Goal: Task Accomplishment & Management: Manage account settings

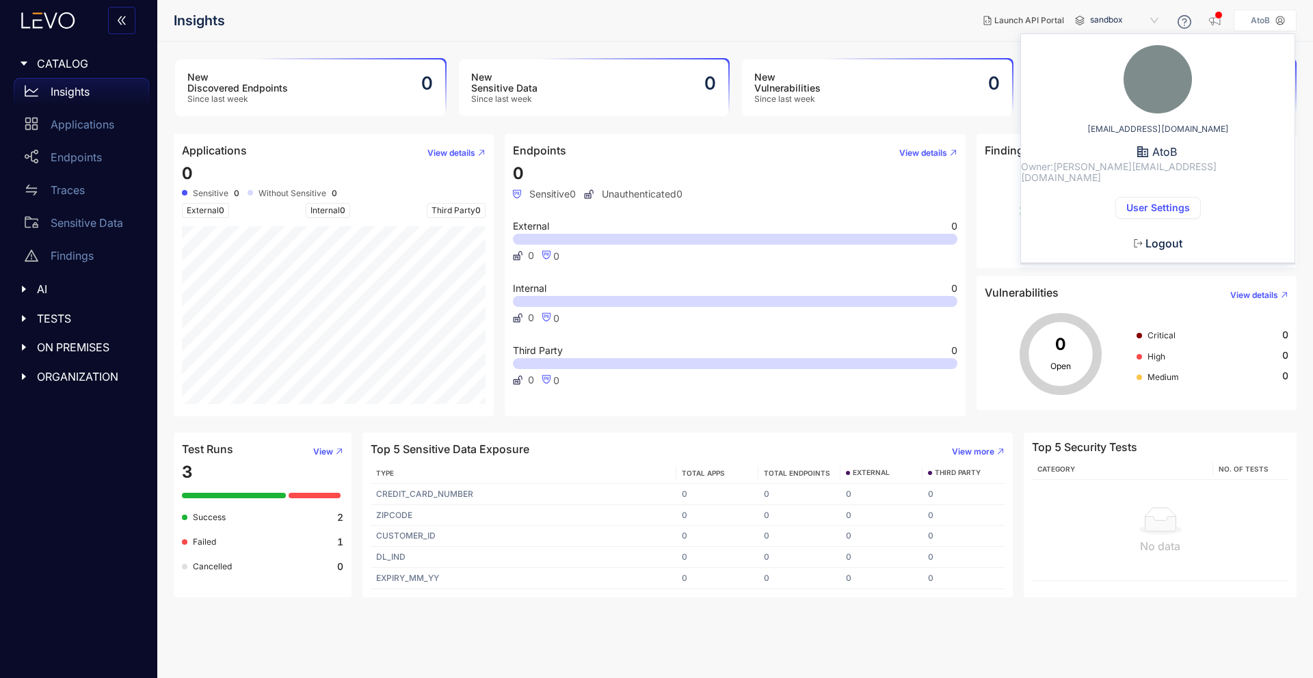
click at [1152, 202] on span "User Settings" at bounding box center [1158, 207] width 64 height 11
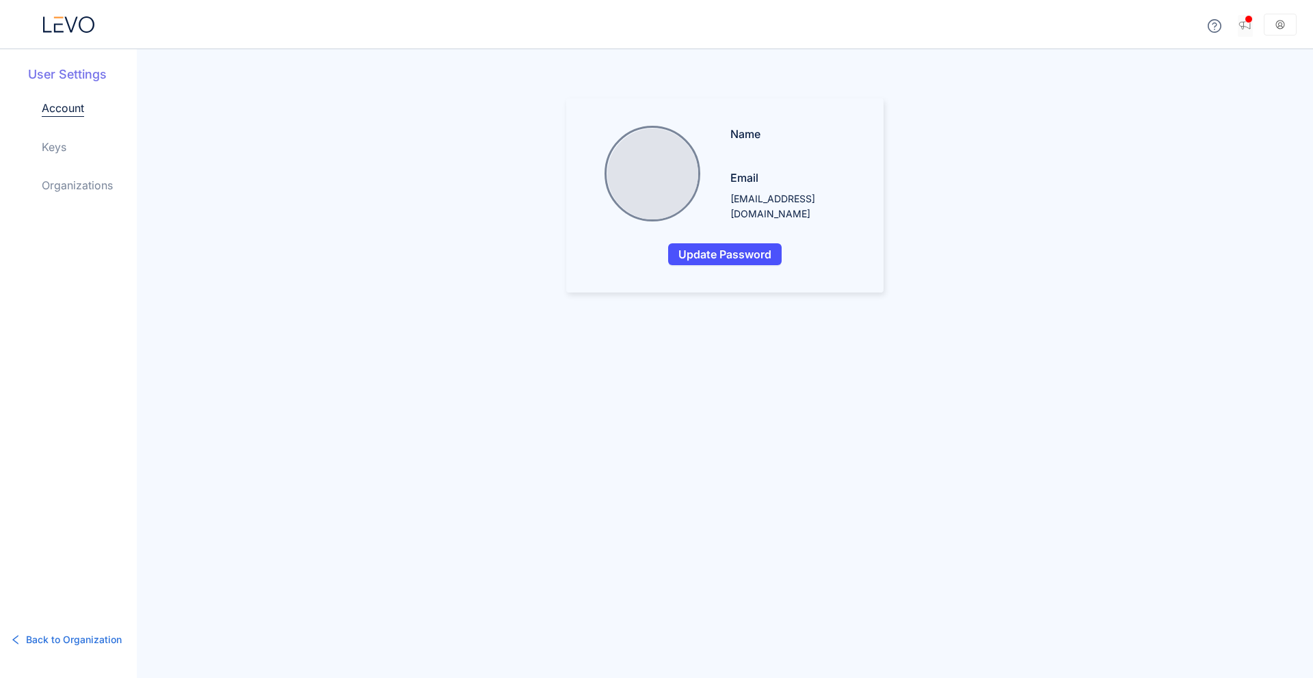
click at [1249, 25] on icon "button" at bounding box center [1245, 25] width 14 height 14
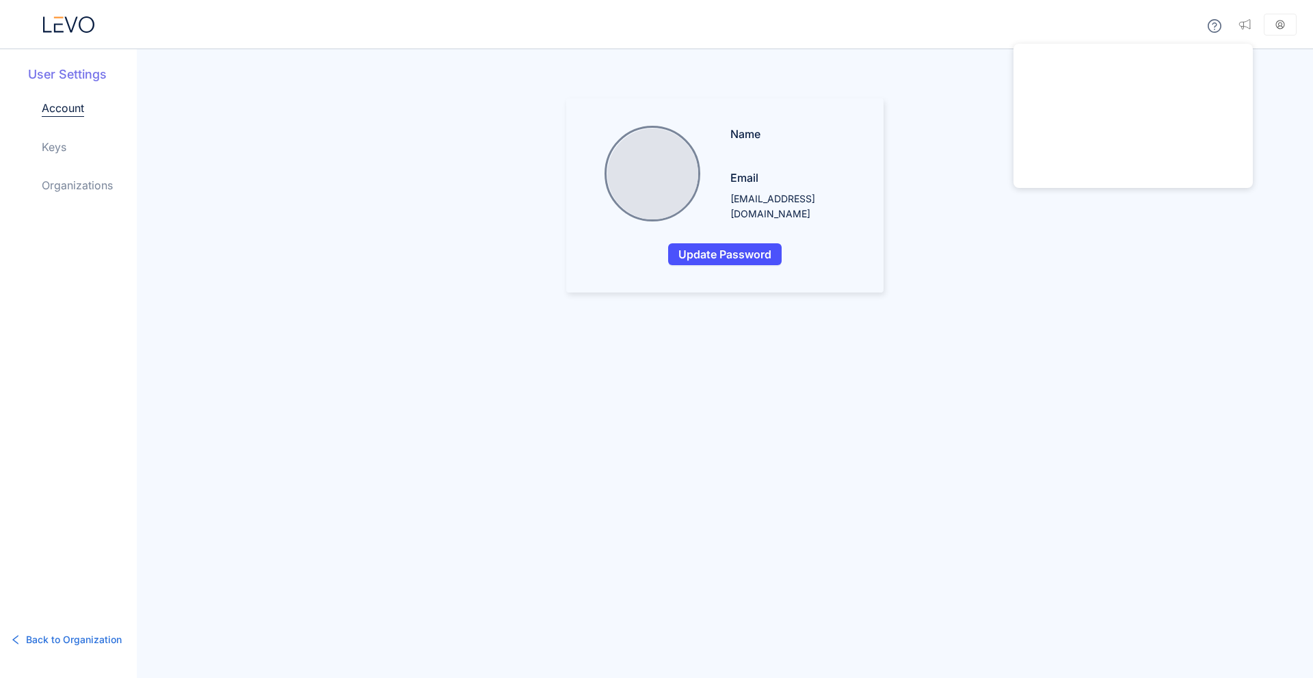
click at [1269, 29] on aside at bounding box center [1280, 25] width 33 height 22
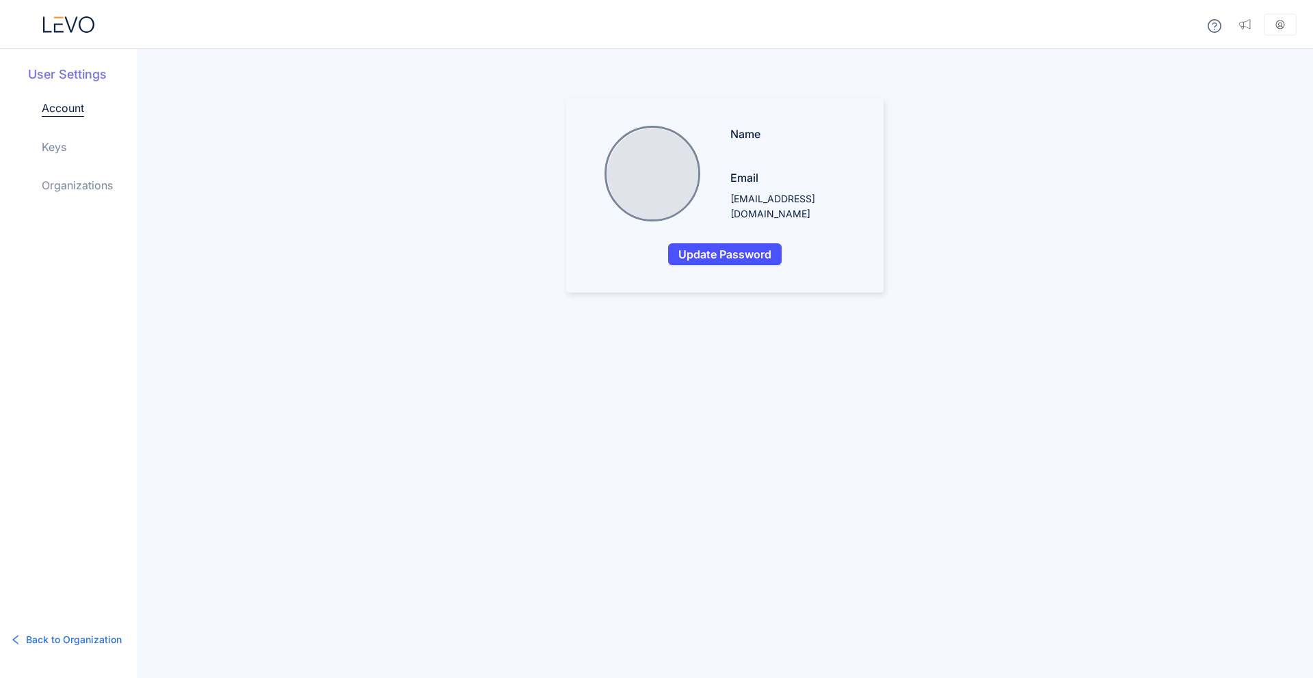
click at [60, 145] on link "Keys" at bounding box center [54, 147] width 25 height 16
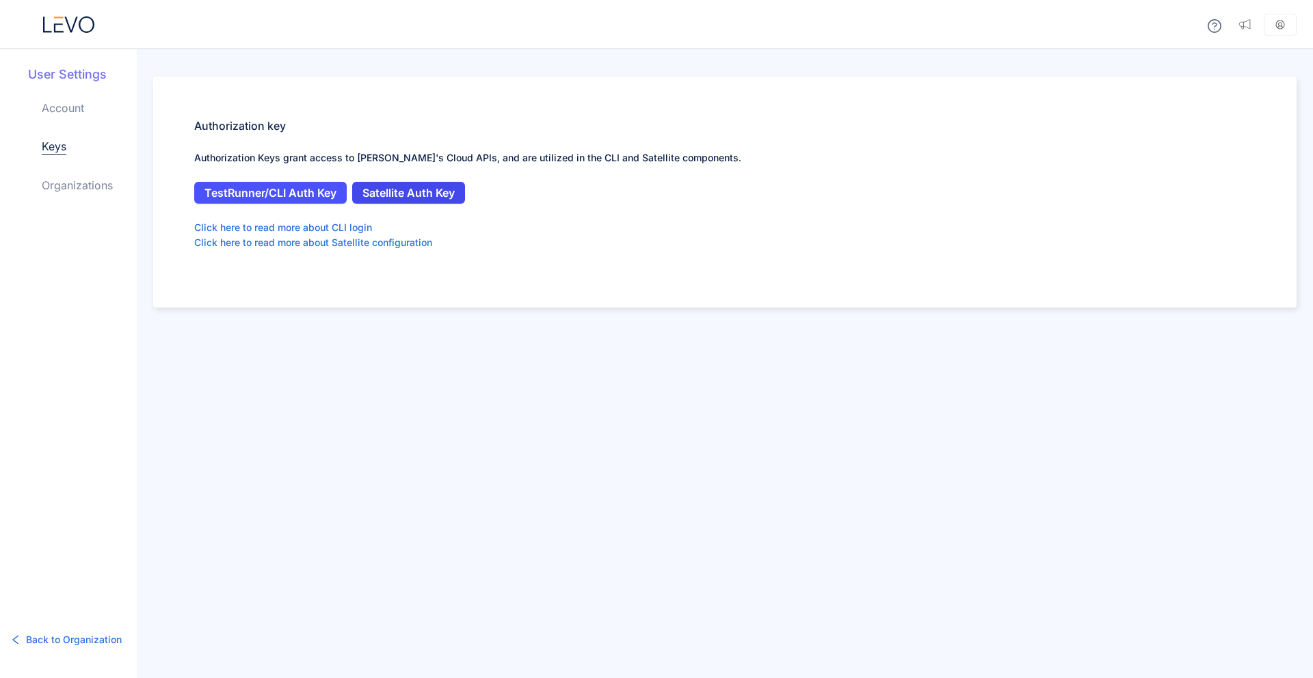
click at [443, 189] on span "Satellite Auth Key" at bounding box center [408, 193] width 92 height 12
click at [82, 183] on link "Organizations" at bounding box center [77, 185] width 71 height 16
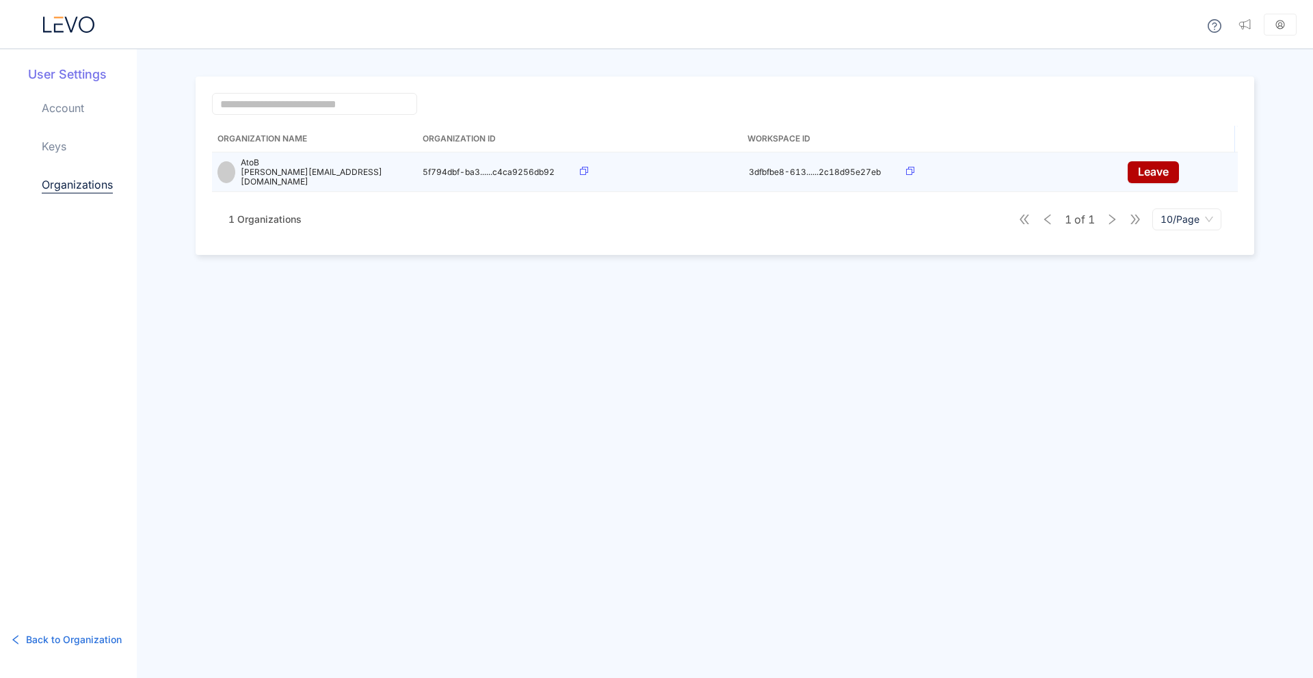
click at [585, 170] on icon at bounding box center [584, 171] width 8 height 8
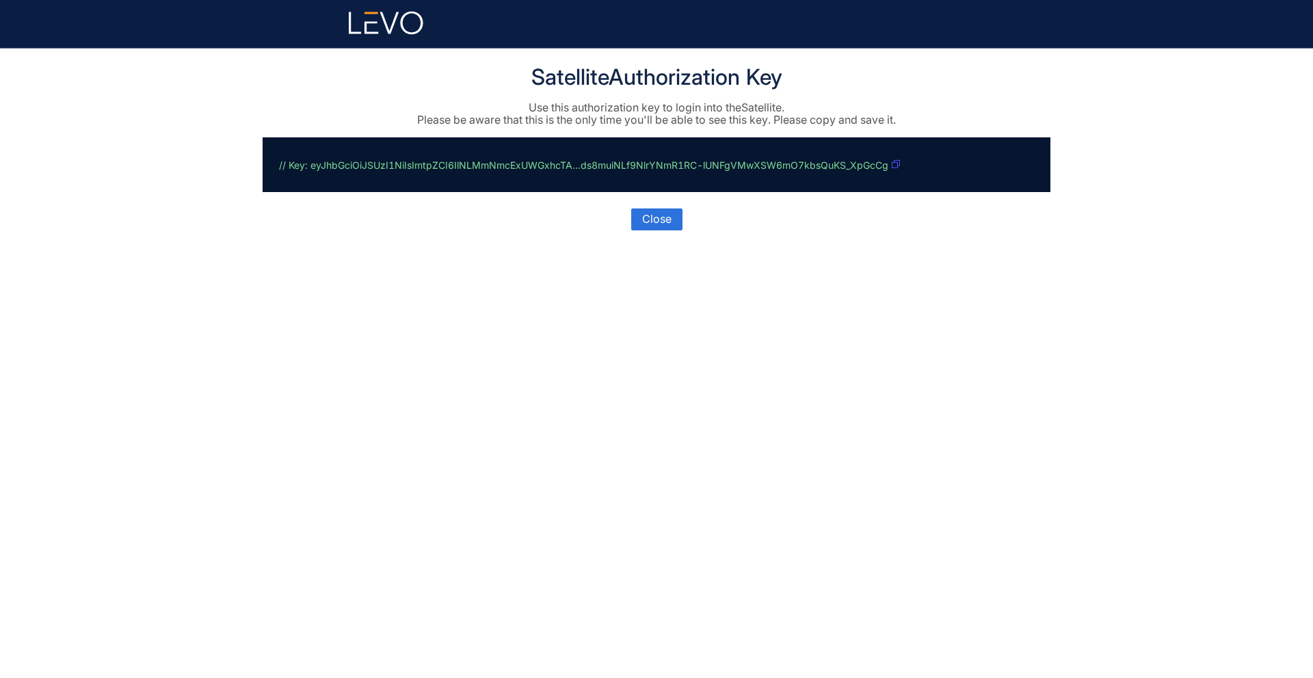
click at [899, 165] on button "button" at bounding box center [896, 165] width 10 height 22
drag, startPoint x: 533, startPoint y: 77, endPoint x: 799, endPoint y: 77, distance: 265.3
click at [799, 77] on h1 "Satellite Authorization Key" at bounding box center [657, 77] width 788 height 25
copy h1 "Satellite Authorization Key"
click at [907, 169] on p "// Key: eyJhbGciOiJSUzI1NiIsImtpZCI6IlNLMmNmcExUWGxhcTA...ds8muiNLf9NlrYNmR1RC-…" at bounding box center [653, 165] width 749 height 22
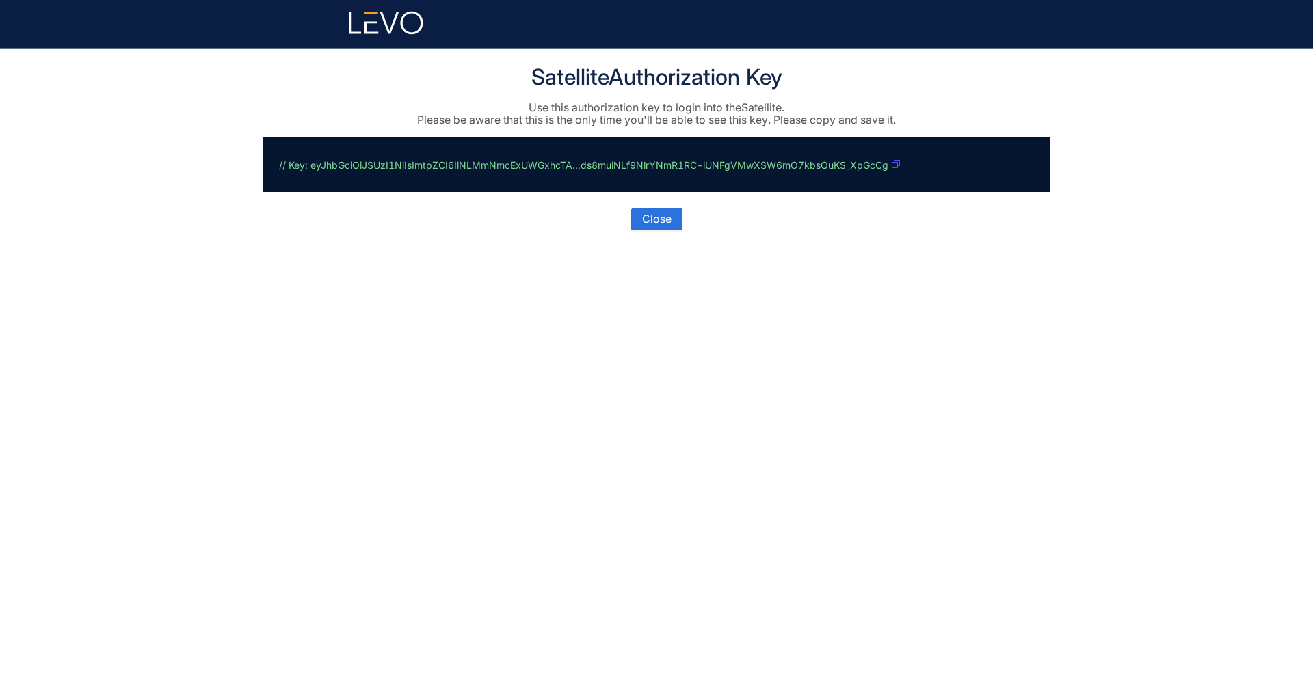
click at [893, 165] on icon "button" at bounding box center [896, 164] width 8 height 8
click at [650, 216] on span "Close" at bounding box center [656, 219] width 29 height 12
